Goal: Information Seeking & Learning: Learn about a topic

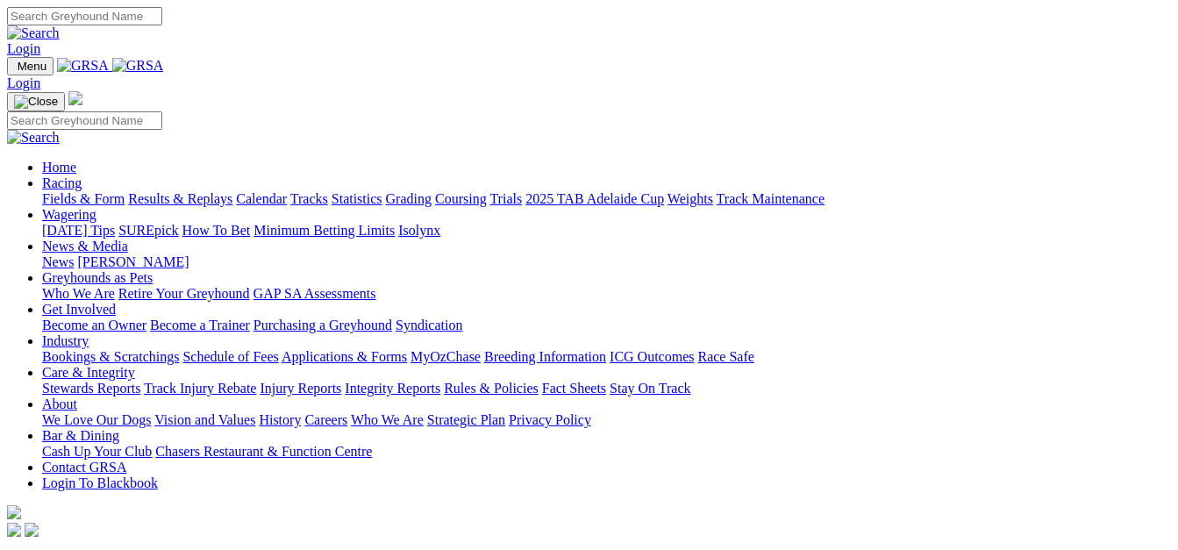
click at [104, 191] on link "Fields & Form" at bounding box center [83, 198] width 82 height 15
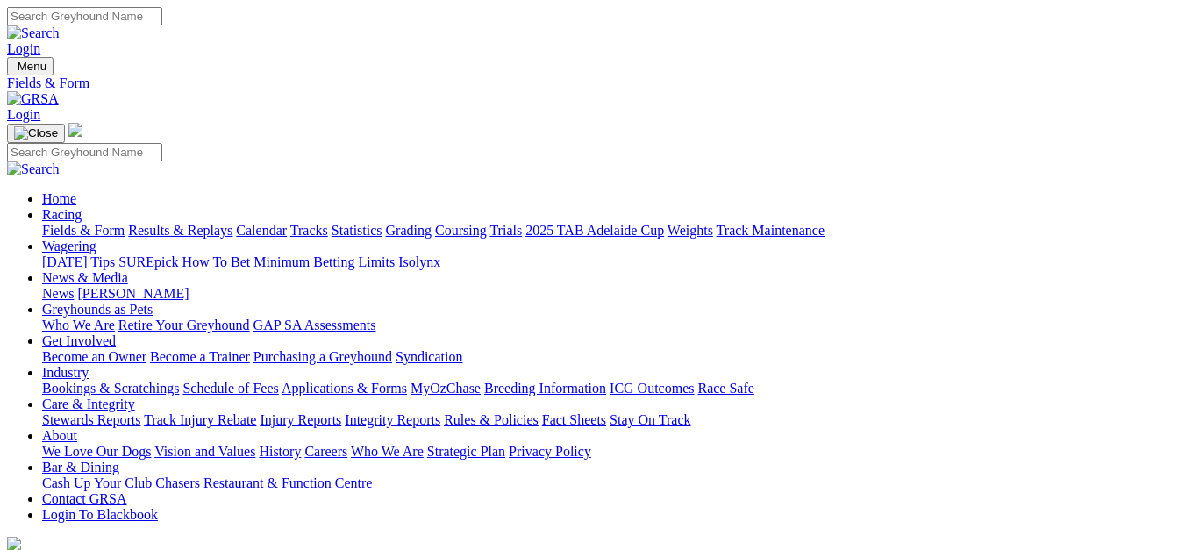
select select "TAS"
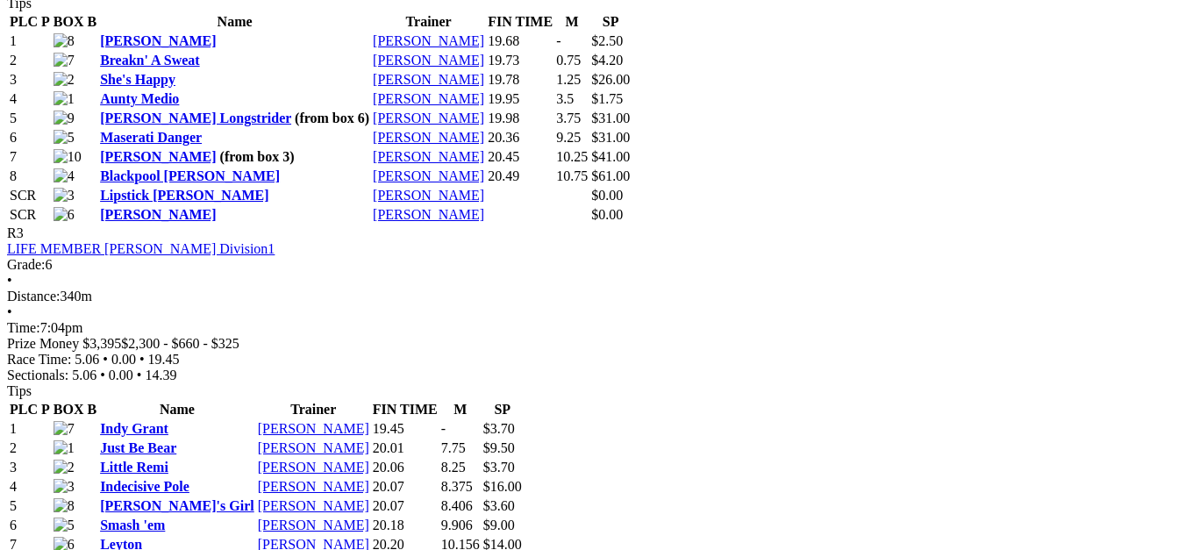
scroll to position [1334, 0]
